Goal: Task Accomplishment & Management: Manage account settings

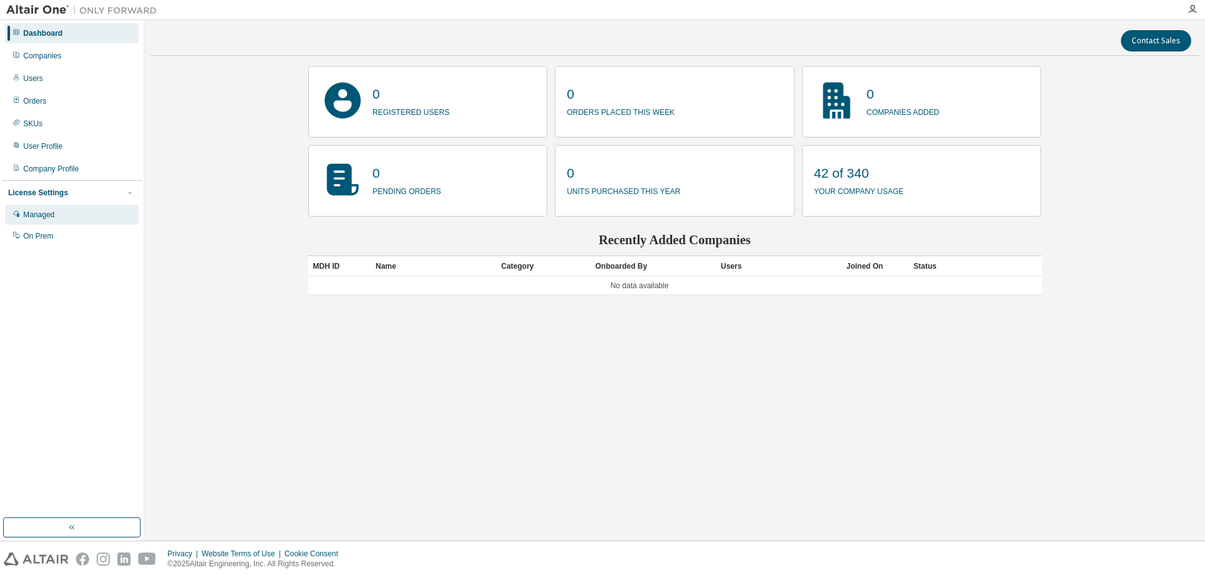
click at [46, 213] on div "Managed" at bounding box center [38, 215] width 31 height 10
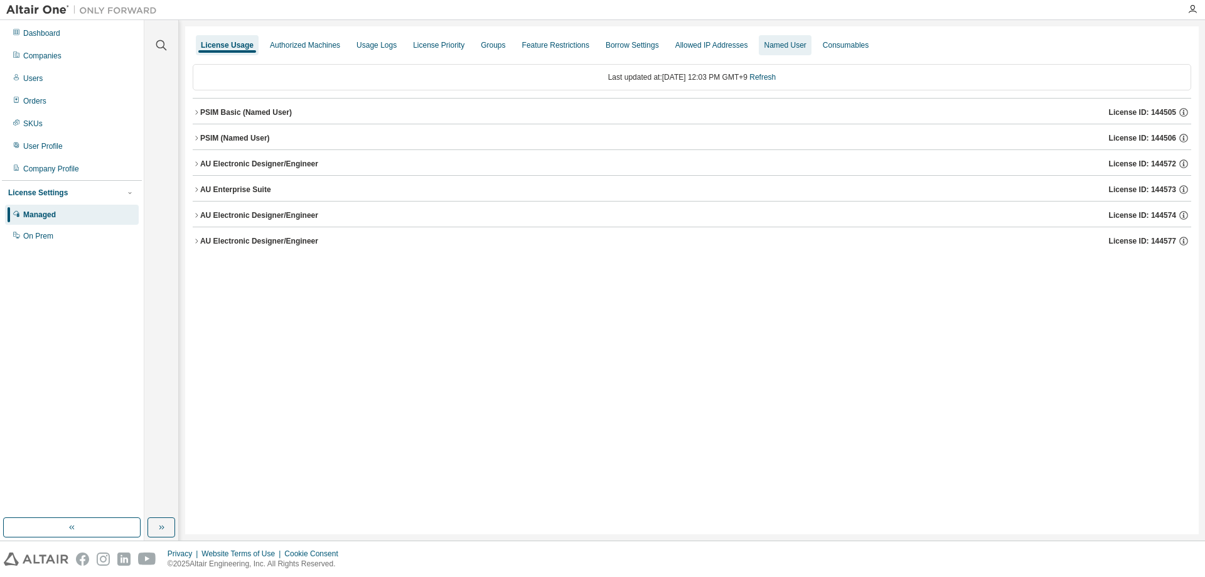
click at [801, 38] on div "Named User" at bounding box center [785, 45] width 52 height 20
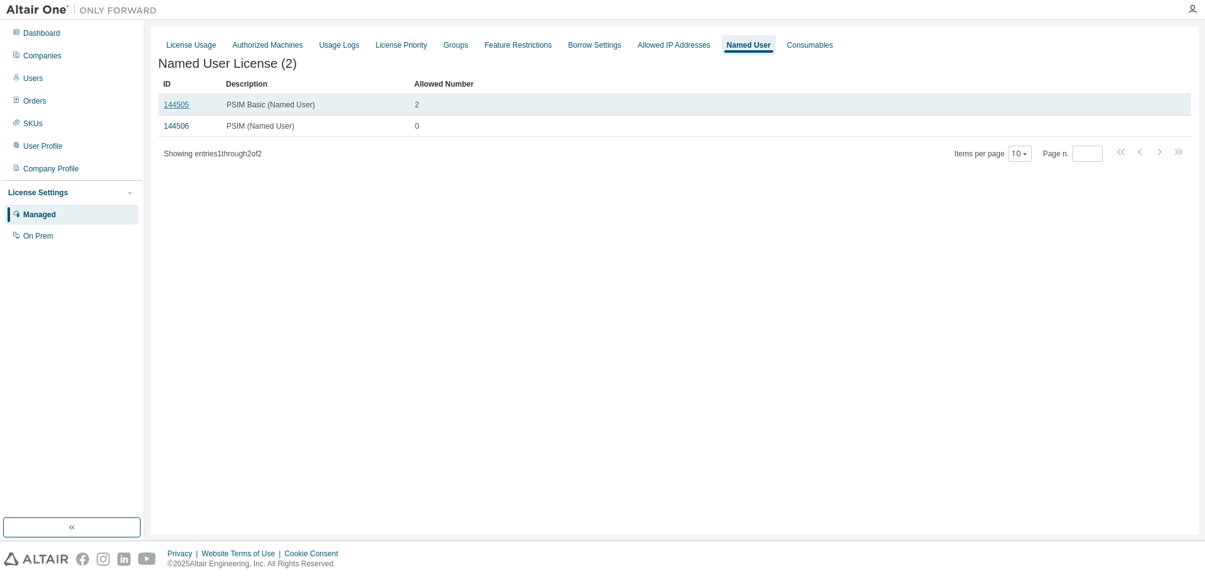
click at [177, 109] on link "144505" at bounding box center [176, 104] width 25 height 9
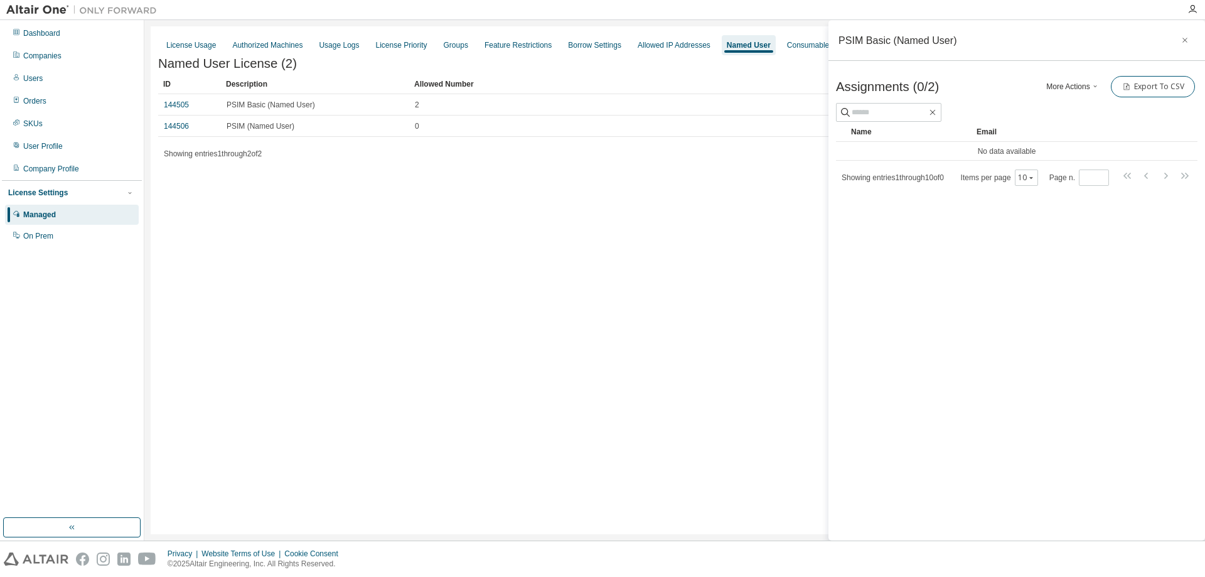
drag, startPoint x: 955, startPoint y: 406, endPoint x: 775, endPoint y: 378, distance: 181.6
click at [775, 378] on div "License Usage Authorized Machines Usage Logs License Priority Groups Feature Re…" at bounding box center [675, 280] width 1048 height 508
click at [693, 229] on div "License Usage Authorized Machines Usage Logs License Priority Groups Feature Re…" at bounding box center [675, 280] width 1048 height 508
click at [923, 116] on input "text" at bounding box center [889, 112] width 75 height 13
click at [921, 112] on input "text" at bounding box center [889, 112] width 75 height 13
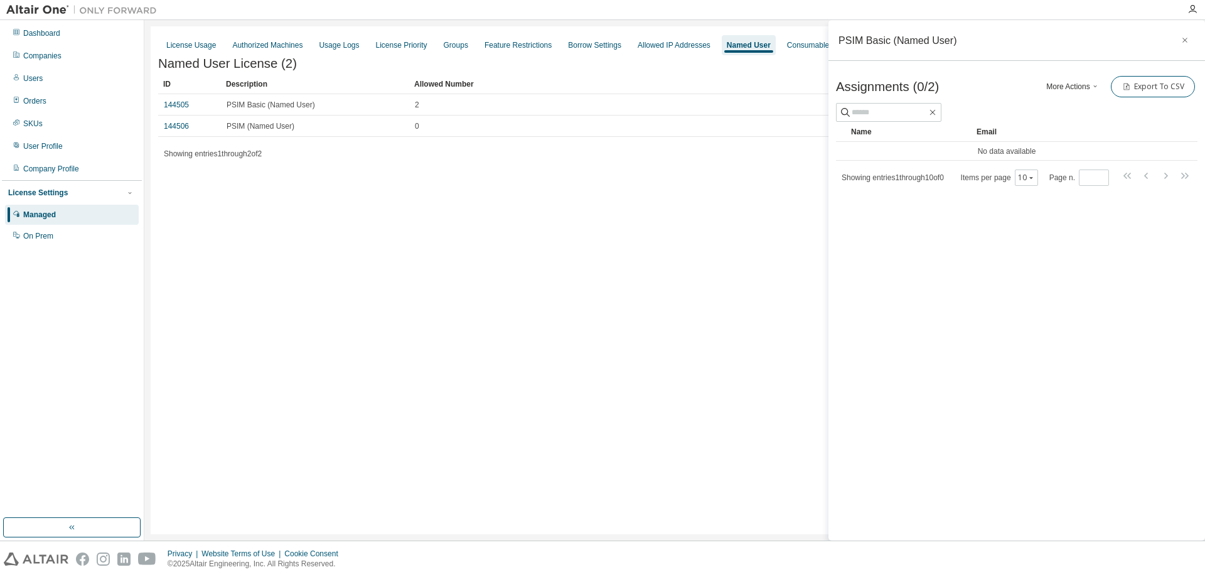
click at [980, 334] on div "PSIM Basic (Named User) Assignments (0/2) More Actions Add Import From CSV Expo…" at bounding box center [1016, 280] width 377 height 520
click at [1084, 142] on td "No data available" at bounding box center [1006, 151] width 341 height 19
click at [1080, 227] on div "PSIM Basic (Named User) Assignments (0/2) More Actions Add Import From CSV Expo…" at bounding box center [1016, 280] width 377 height 520
click at [449, 228] on div "License Usage Authorized Machines Usage Logs License Priority Groups Feature Re…" at bounding box center [675, 280] width 1048 height 508
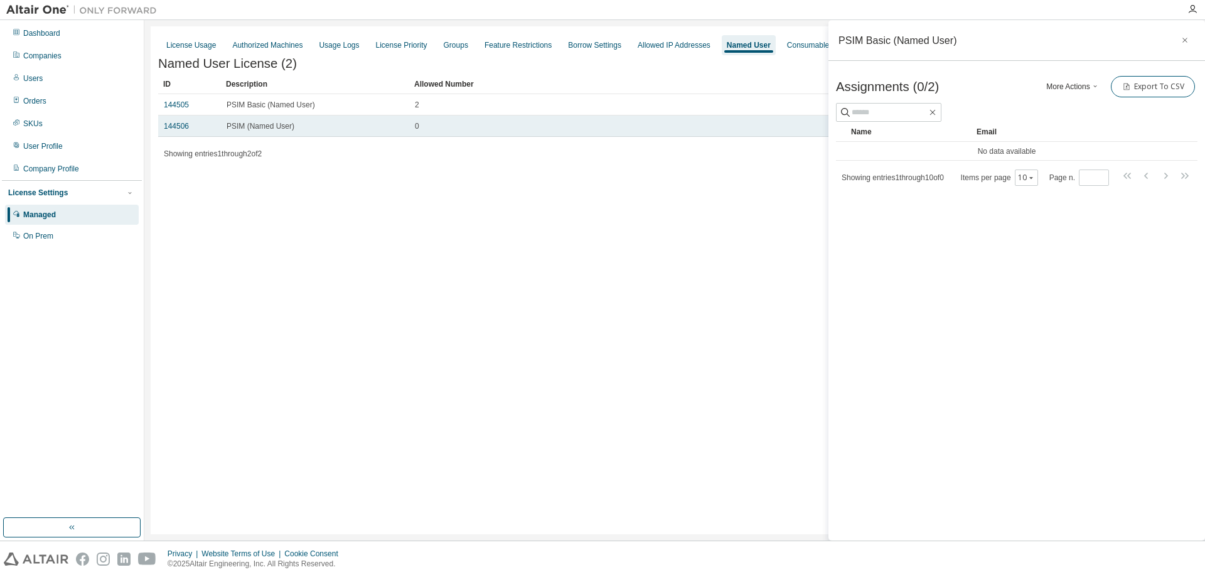
click at [254, 129] on span "PSIM (Named User)" at bounding box center [261, 126] width 68 height 10
click at [182, 130] on link "144506" at bounding box center [176, 126] width 25 height 9
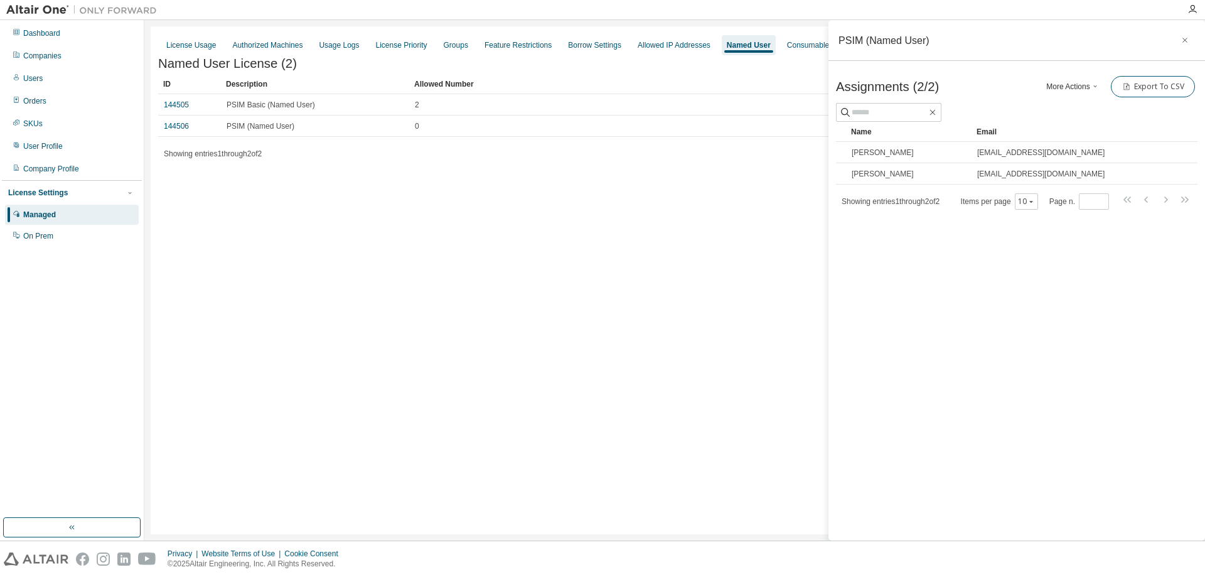
click at [605, 326] on div "License Usage Authorized Machines Usage Logs License Priority Groups Feature Re…" at bounding box center [675, 280] width 1048 height 508
click at [549, 291] on div "License Usage Authorized Machines Usage Logs License Priority Groups Feature Re…" at bounding box center [675, 280] width 1048 height 508
click at [1185, 42] on icon "button" at bounding box center [1185, 40] width 9 height 10
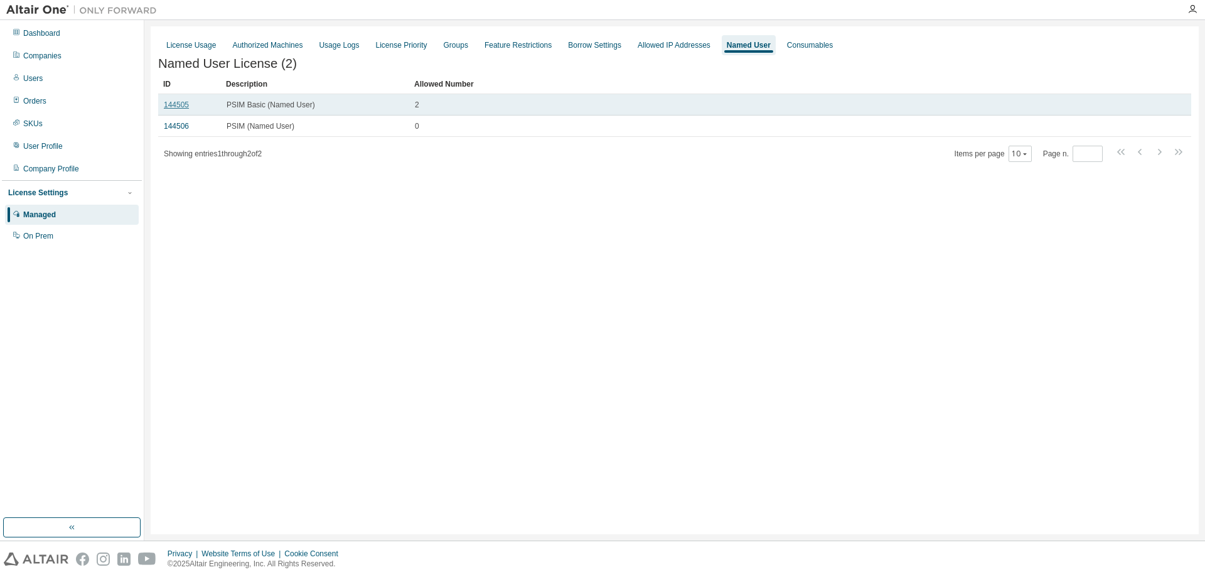
click at [180, 109] on link "144505" at bounding box center [176, 104] width 25 height 9
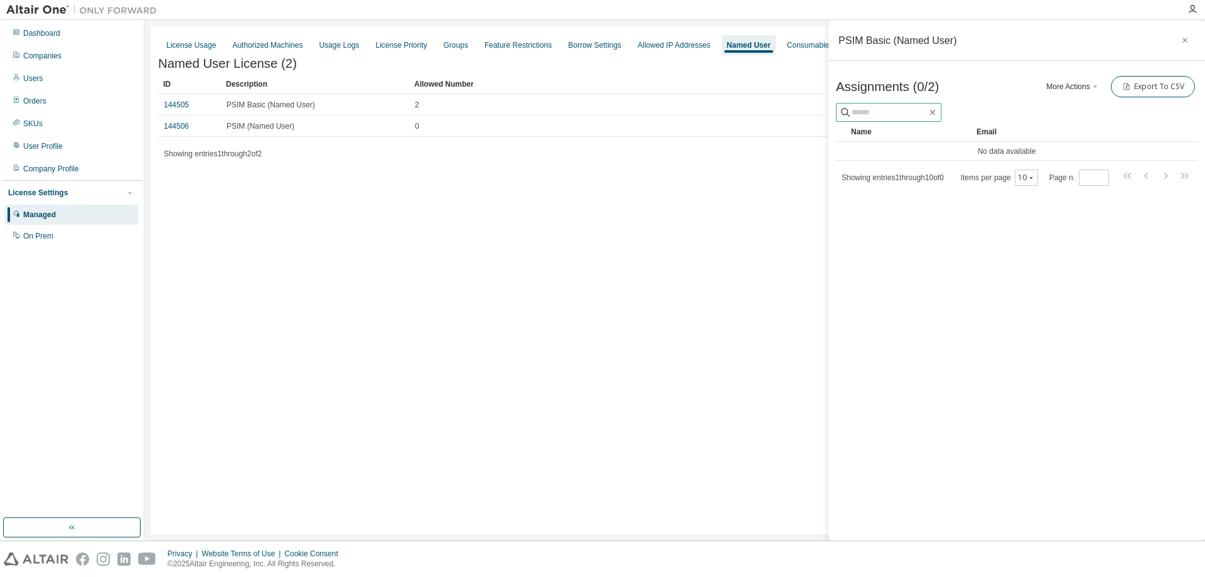
click at [900, 112] on input "text" at bounding box center [889, 112] width 75 height 13
type input "*"
type input "*********"
click at [938, 112] on icon "button" at bounding box center [933, 112] width 10 height 10
click at [1005, 336] on div "PSIM Basic (Named User) Assignments (0/2) More Actions Add Import From CSV Expo…" at bounding box center [1016, 280] width 377 height 520
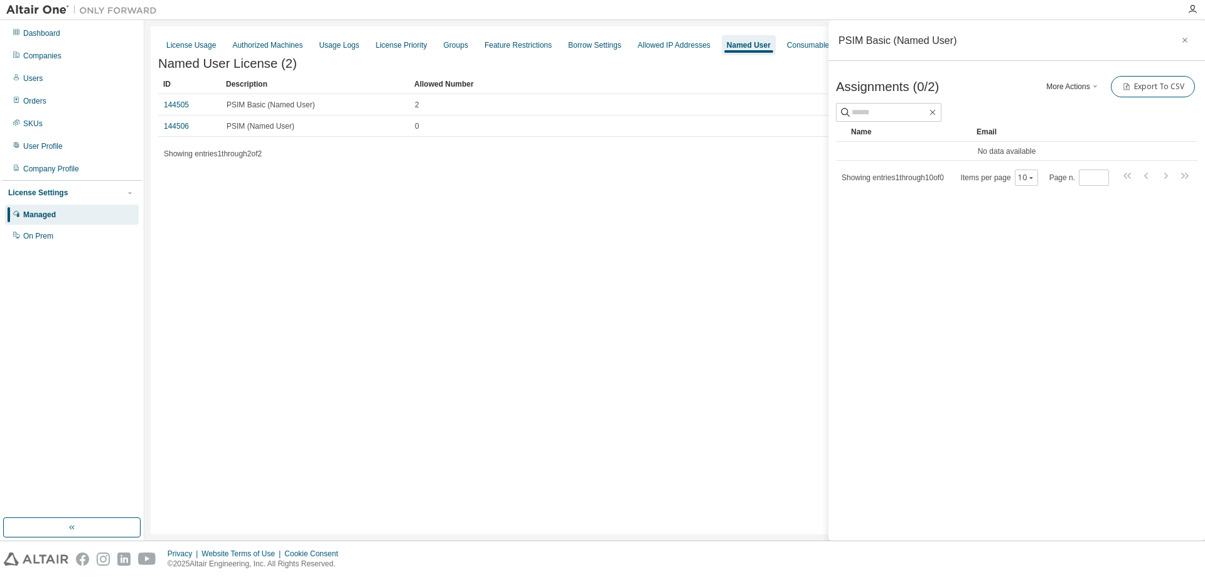
click at [1073, 90] on button "More Actions" at bounding box center [1073, 86] width 60 height 21
click at [1065, 65] on div "PSIM Basic (Named User) Assignments (0/2) More Actions Add Import From CSV Expo…" at bounding box center [1016, 280] width 377 height 520
click at [1094, 86] on icon "button" at bounding box center [1095, 86] width 8 height 8
click at [1058, 109] on icon at bounding box center [1057, 108] width 8 height 8
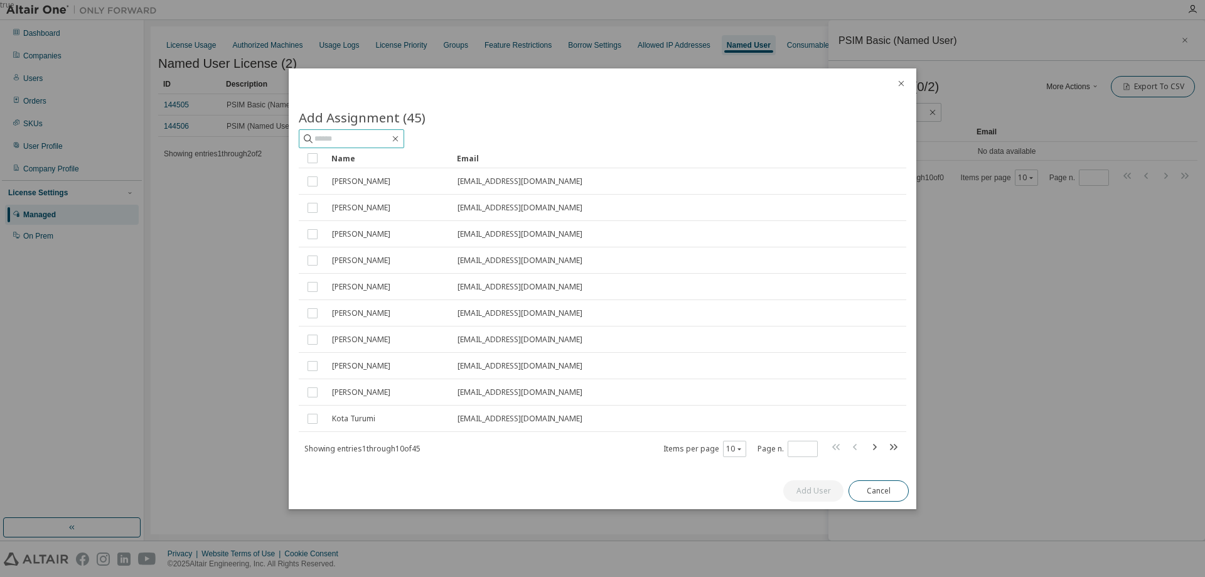
click at [346, 140] on input "text" at bounding box center [351, 138] width 75 height 13
type input "*"
type input "*****"
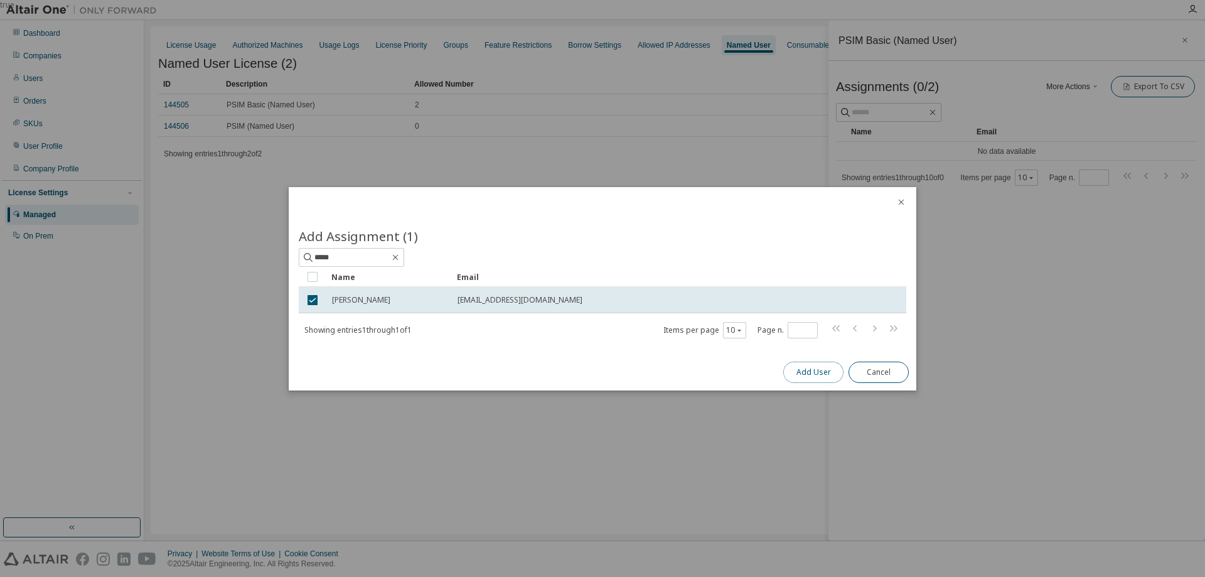
click at [807, 375] on button "Add User" at bounding box center [813, 372] width 60 height 21
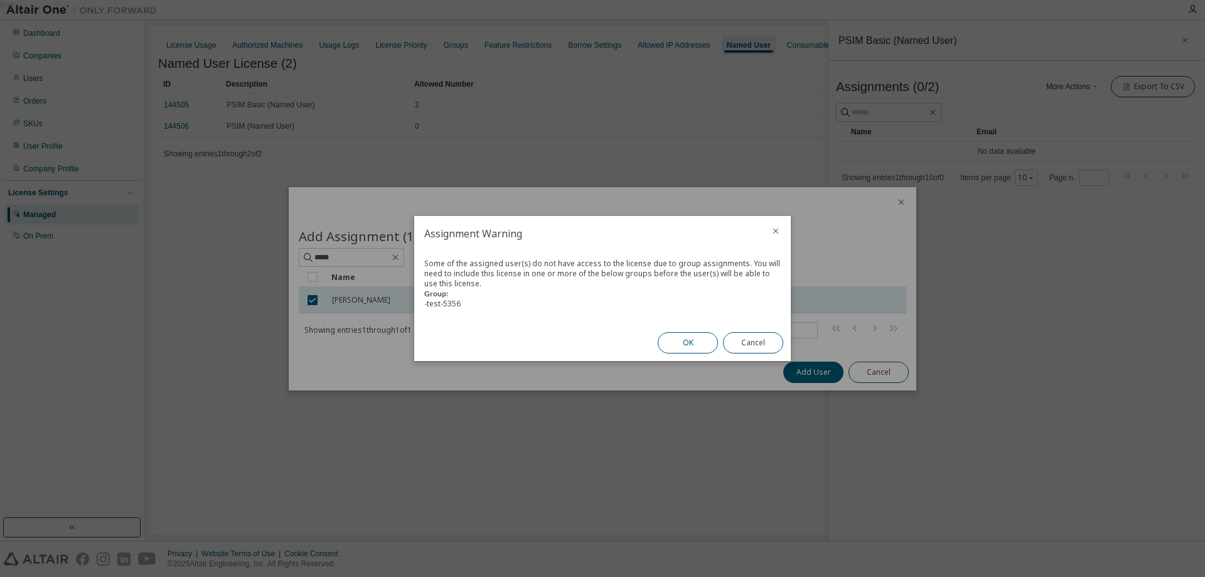
click at [710, 340] on button "OK" at bounding box center [688, 342] width 60 height 21
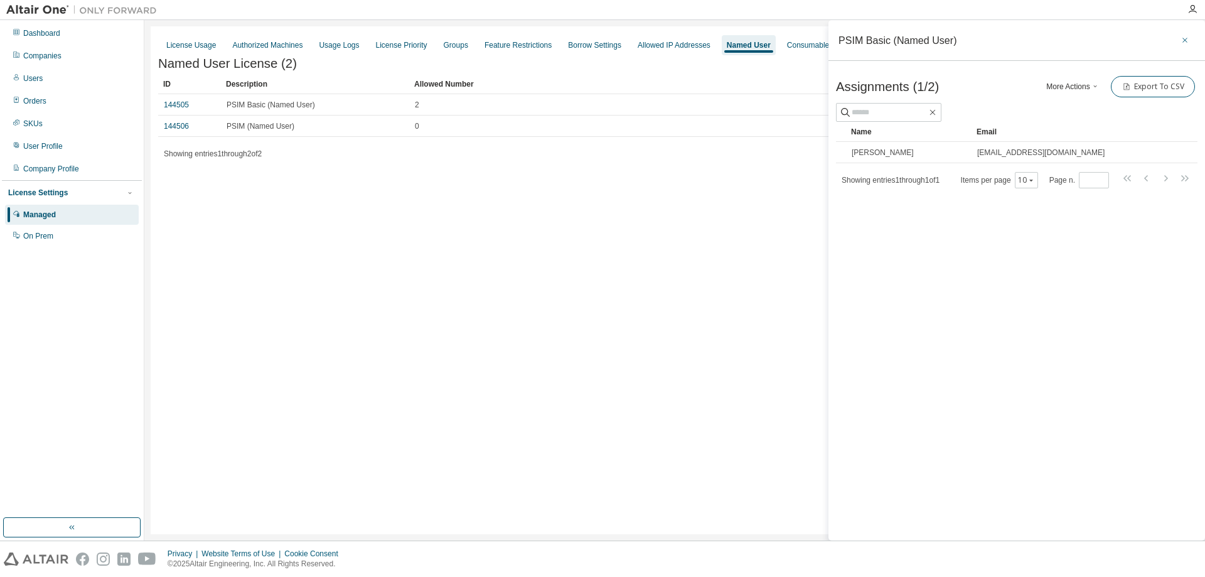
click at [1189, 40] on button "button" at bounding box center [1185, 40] width 20 height 20
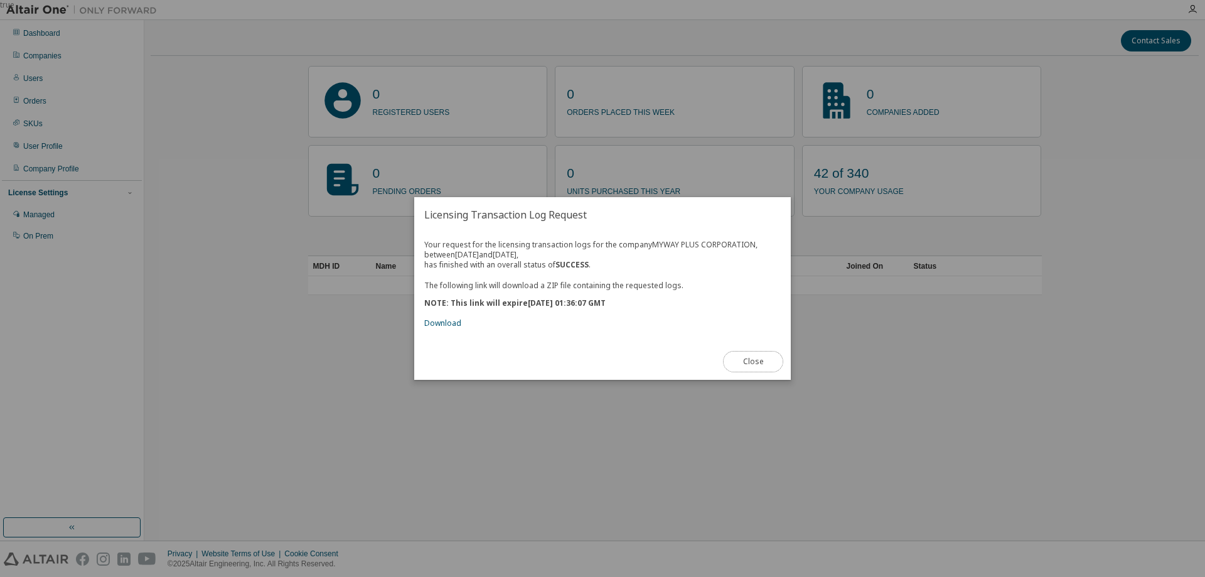
click at [754, 359] on button "Close" at bounding box center [753, 361] width 60 height 21
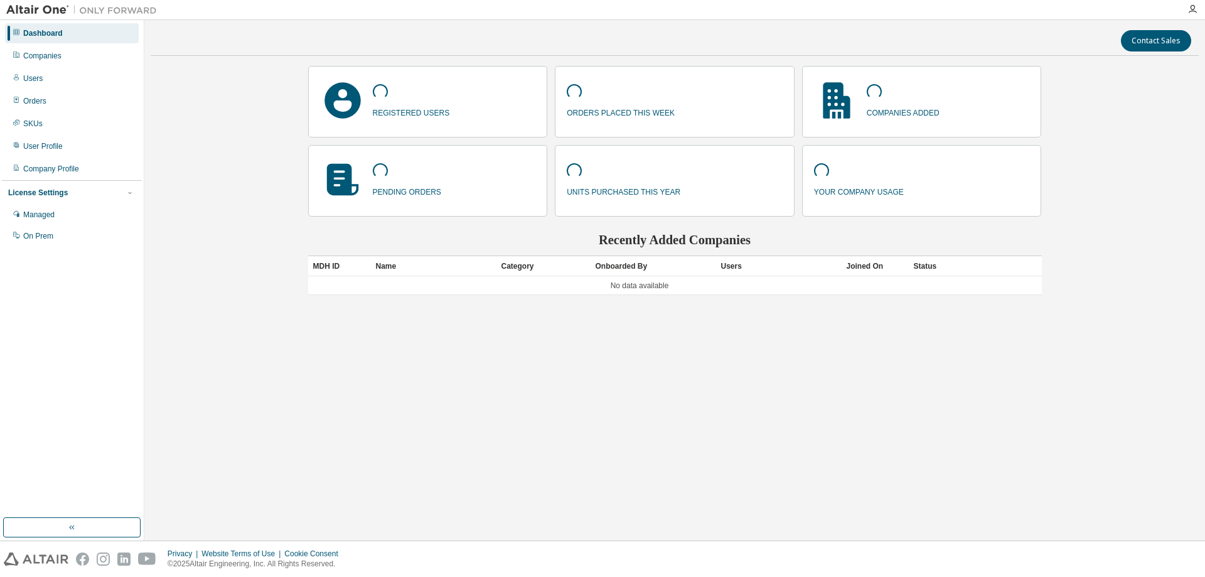
click at [227, 148] on div "Contact Sales registered users orders placed this week companies added pending …" at bounding box center [675, 280] width 1048 height 508
click at [66, 215] on div "Managed" at bounding box center [72, 215] width 134 height 20
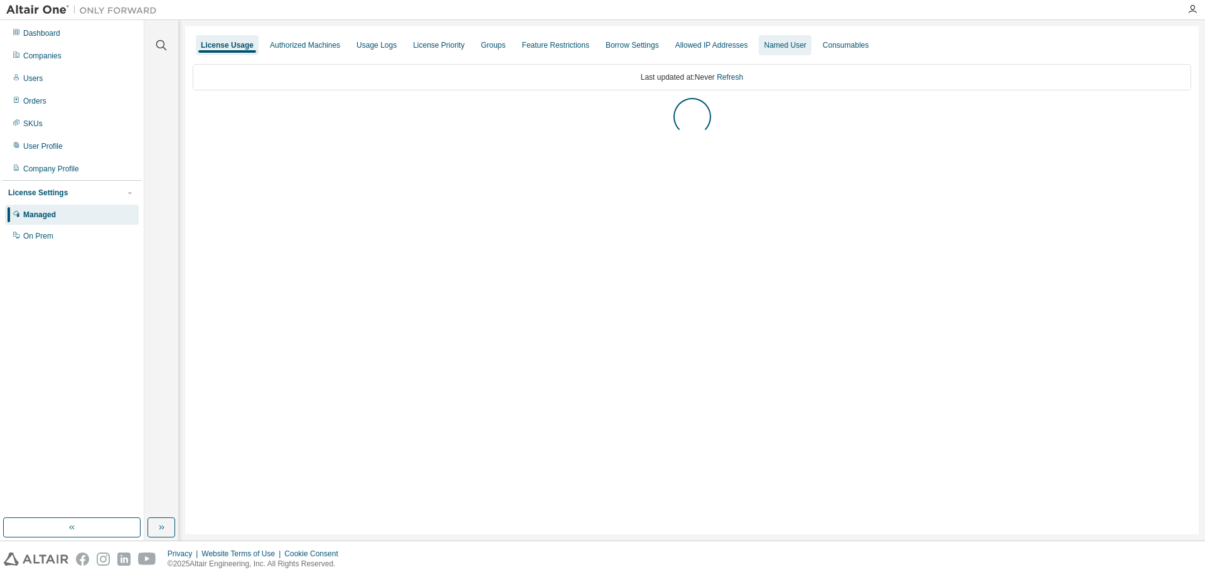
click at [789, 40] on div "Named User" at bounding box center [785, 45] width 42 height 10
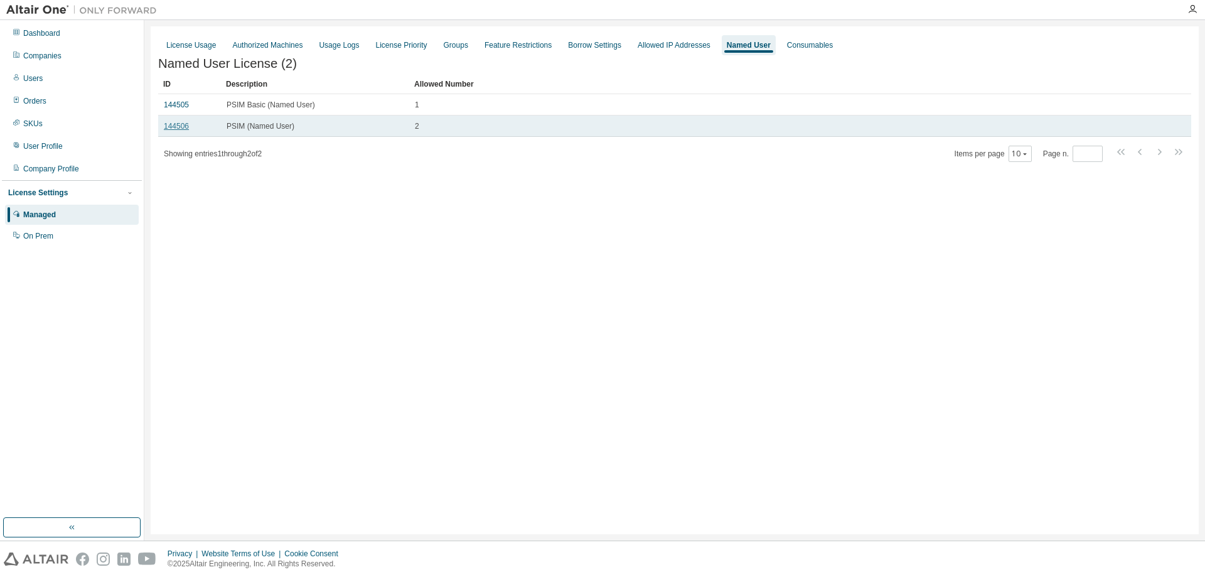
click at [177, 127] on link "144506" at bounding box center [176, 126] width 25 height 9
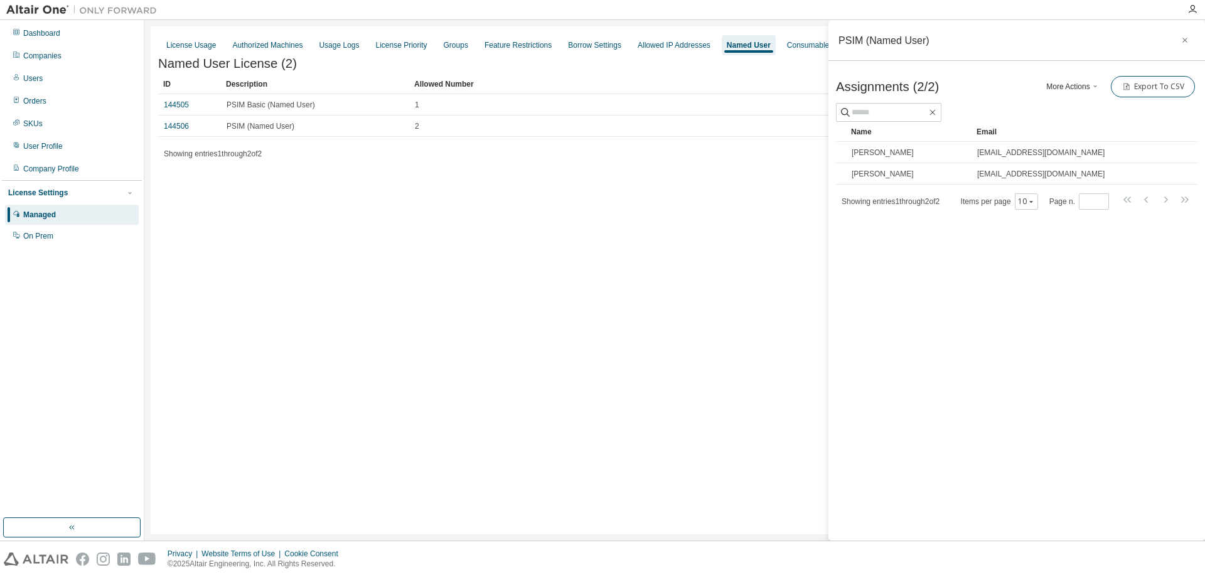
click at [1097, 85] on icon "button" at bounding box center [1095, 86] width 8 height 8
click at [1097, 82] on span "button" at bounding box center [1095, 87] width 10 height 10
click at [1097, 87] on icon "button" at bounding box center [1095, 86] width 8 height 8
click at [1067, 104] on div "Add" at bounding box center [1088, 109] width 78 height 18
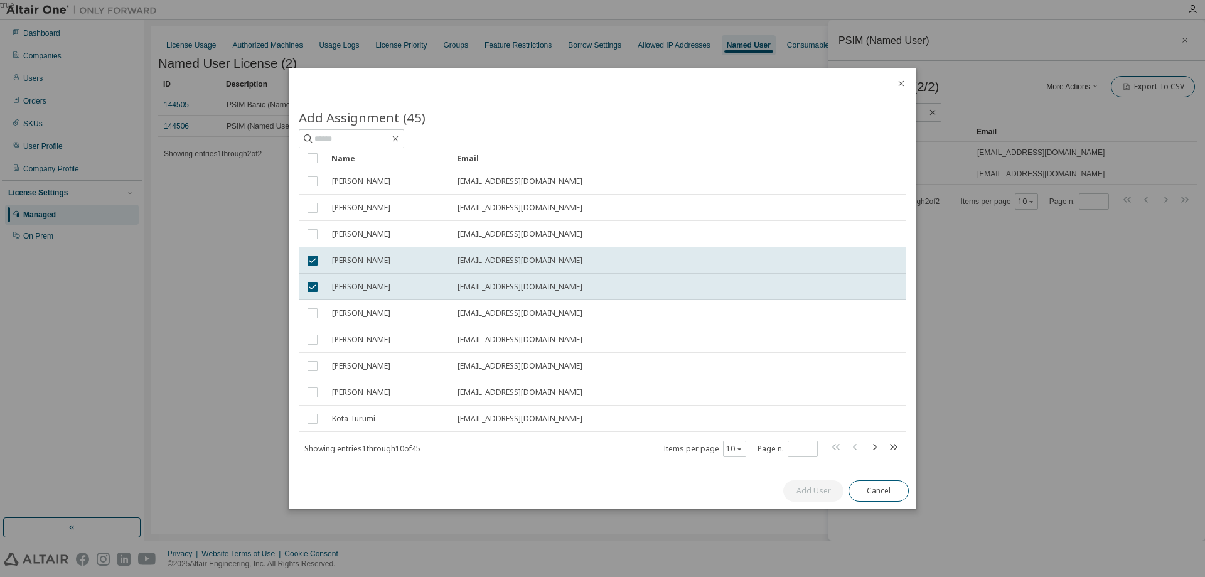
click at [898, 86] on icon "close" at bounding box center [901, 83] width 10 height 10
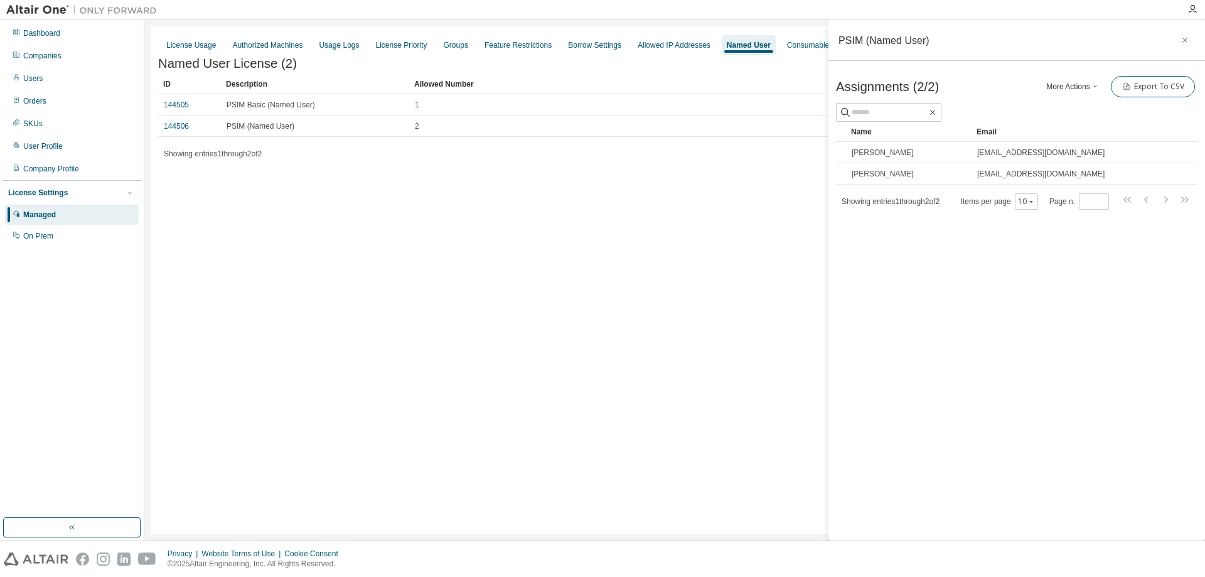
click at [754, 345] on div "License Usage Authorized Machines Usage Logs License Priority Groups Feature Re…" at bounding box center [675, 280] width 1048 height 508
click at [1182, 41] on icon "button" at bounding box center [1185, 40] width 9 height 10
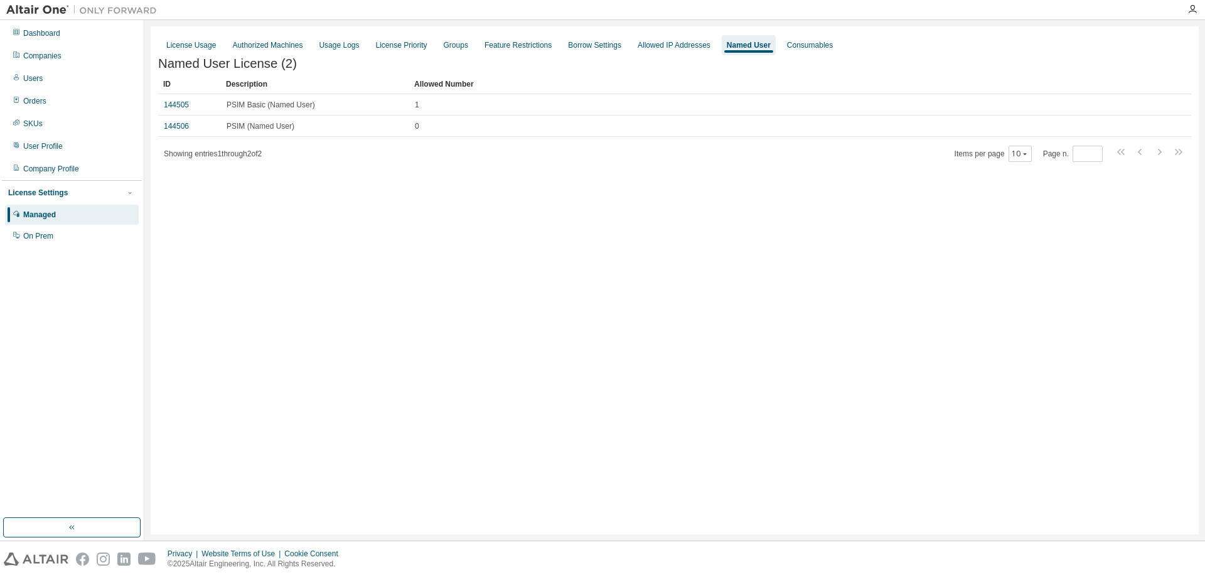
click at [611, 378] on div "License Usage Authorized Machines Usage Logs License Priority Groups Feature Re…" at bounding box center [675, 280] width 1048 height 508
